Goal: Obtain resource: Obtain resource

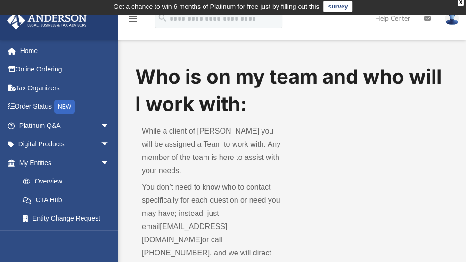
scroll to position [160, 0]
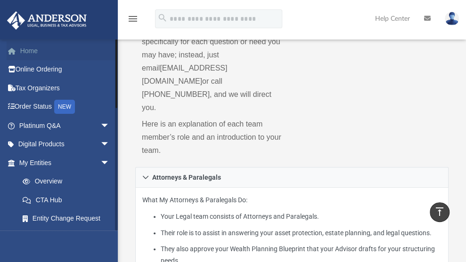
click at [9, 46] on link "Home" at bounding box center [65, 50] width 117 height 19
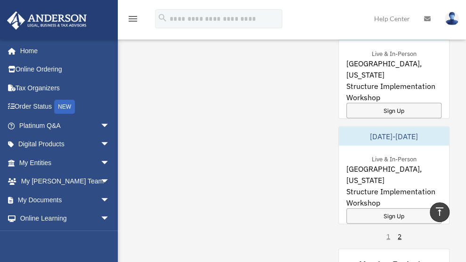
scroll to position [816, 0]
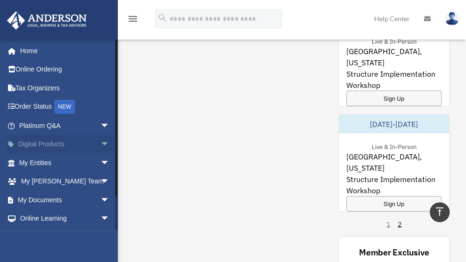
click at [60, 145] on link "Digital Products arrow_drop_down" at bounding box center [65, 144] width 117 height 19
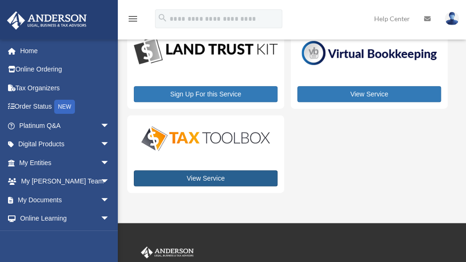
scroll to position [204, 0]
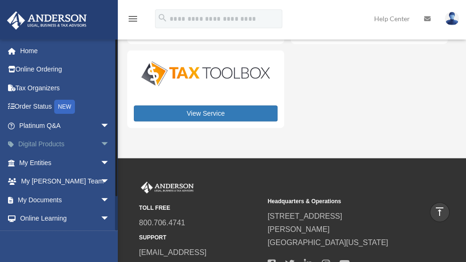
click at [100, 144] on span "arrow_drop_down" at bounding box center [109, 144] width 19 height 19
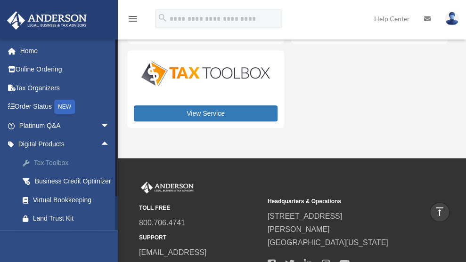
click at [62, 157] on div "Tax Toolbox" at bounding box center [72, 163] width 79 height 12
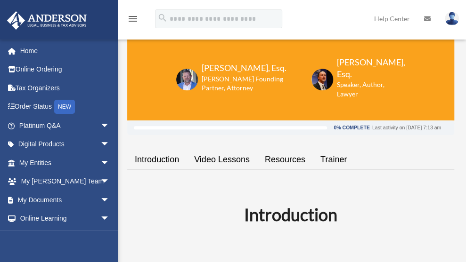
click at [289, 160] on link "Resources" at bounding box center [285, 160] width 56 height 27
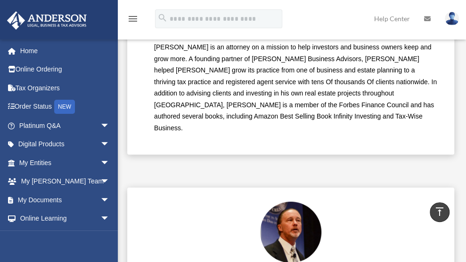
scroll to position [2218, 0]
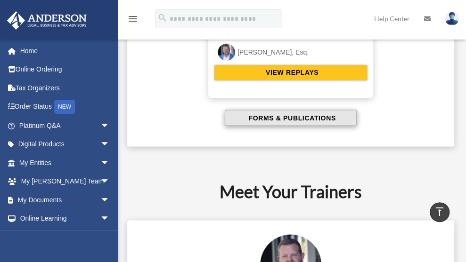
click at [274, 113] on span "FORMS & PUBLICATIONS" at bounding box center [290, 117] width 90 height 9
